Goal: Check status: Check status

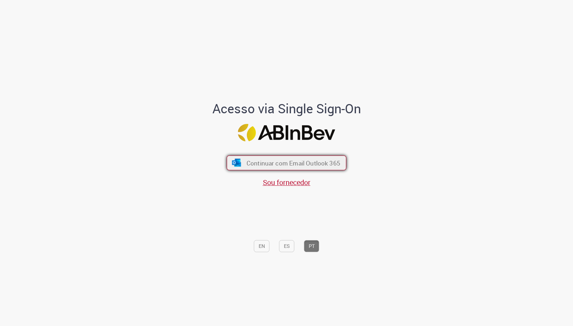
click at [231, 164] on img "submit" at bounding box center [236, 163] width 10 height 8
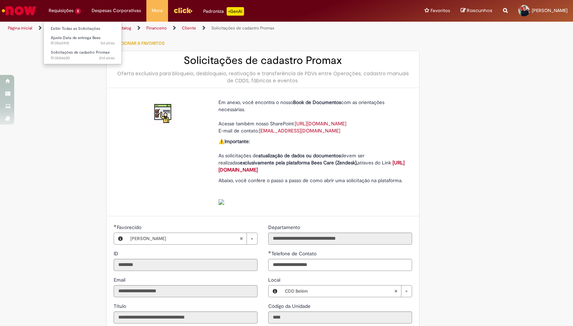
click at [53, 9] on li "Requisições 2 Exibir Todas as Solicitações Ajuste Data de entrega Bees 5d atrás…" at bounding box center [64, 10] width 43 height 21
click at [66, 29] on link "Exibir Todas as Solicitações" at bounding box center [83, 29] width 78 height 8
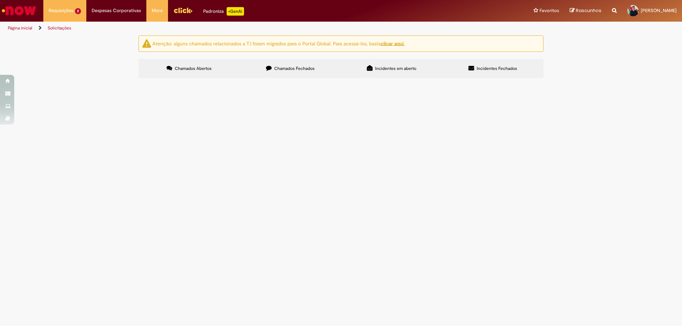
click at [0, 0] on img at bounding box center [0, 0] width 0 height 0
click at [0, 0] on td "Aberto" at bounding box center [0, 0] width 0 height 0
click at [0, 0] on span "Bom dia! Por gentileza, preciso que seja realizada a alteração do endereço do P…" at bounding box center [0, 0] width 0 height 0
click at [0, 0] on td "R13565918" at bounding box center [0, 0] width 0 height 0
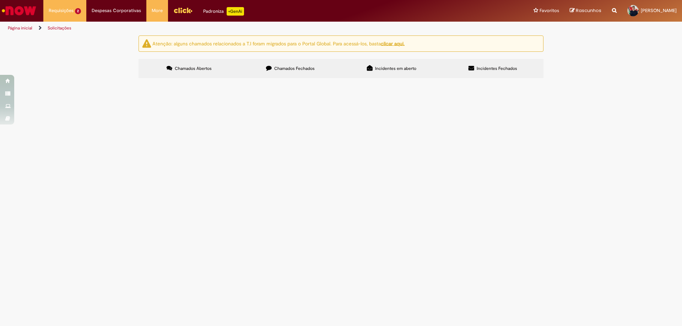
click at [0, 0] on td "R13565918" at bounding box center [0, 0] width 0 height 0
drag, startPoint x: 155, startPoint y: 125, endPoint x: 186, endPoint y: 122, distance: 31.8
click at [0, 0] on span "R13565918" at bounding box center [0, 0] width 0 height 0
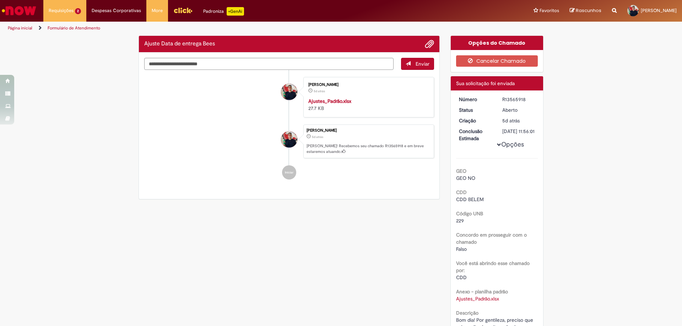
click at [192, 125] on li "[PERSON_NAME] 5d atrás 5 dias atrás [PERSON_NAME]! Recebemos seu chamado R13565…" at bounding box center [289, 142] width 290 height 34
